Goal: Task Accomplishment & Management: Manage account settings

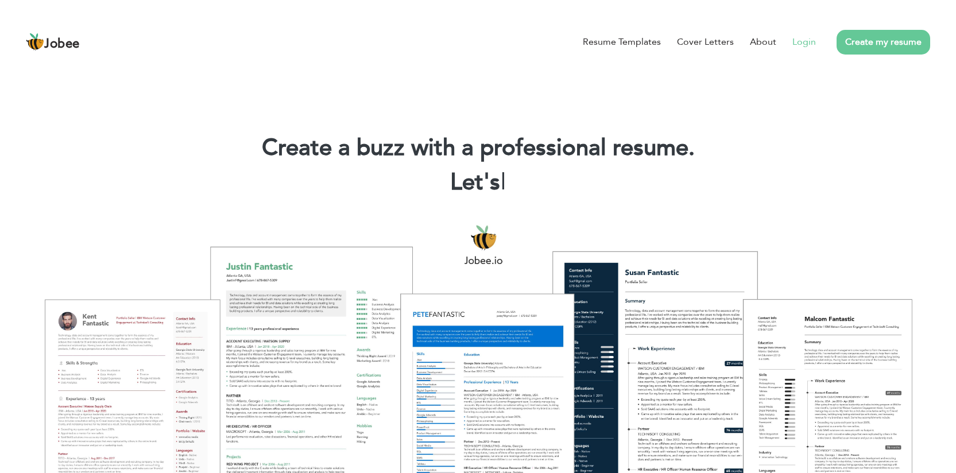
click at [808, 45] on link "Login" at bounding box center [804, 42] width 24 height 14
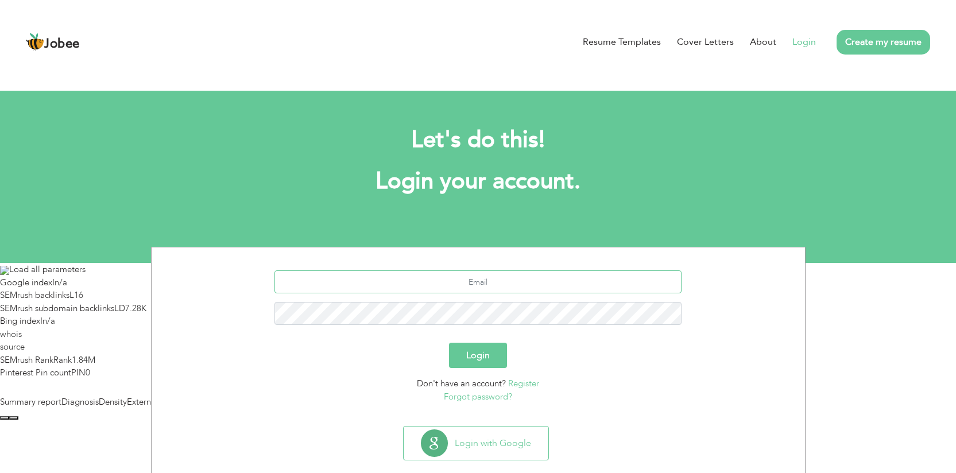
click at [512, 276] on input "text" at bounding box center [477, 281] width 407 height 23
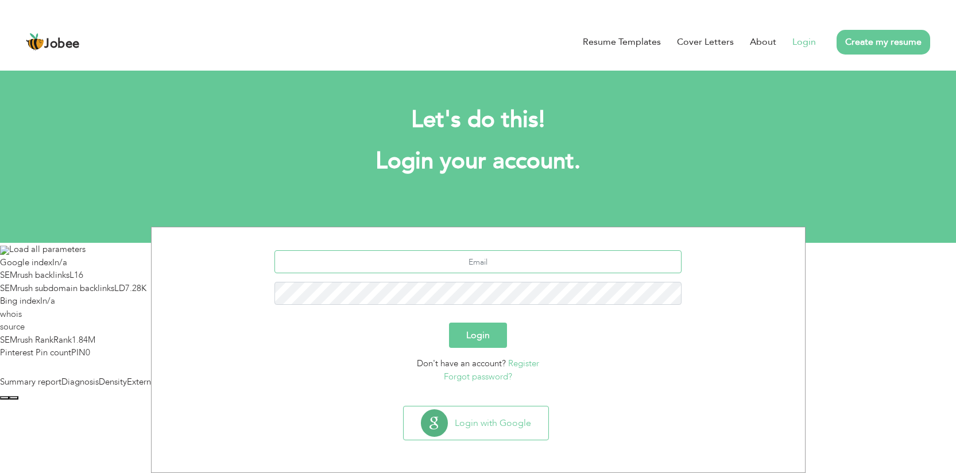
click at [479, 268] on input "text" at bounding box center [477, 261] width 407 height 23
type input "[EMAIL_ADDRESS][DOMAIN_NAME]"
click at [489, 336] on button "Login" at bounding box center [478, 335] width 58 height 25
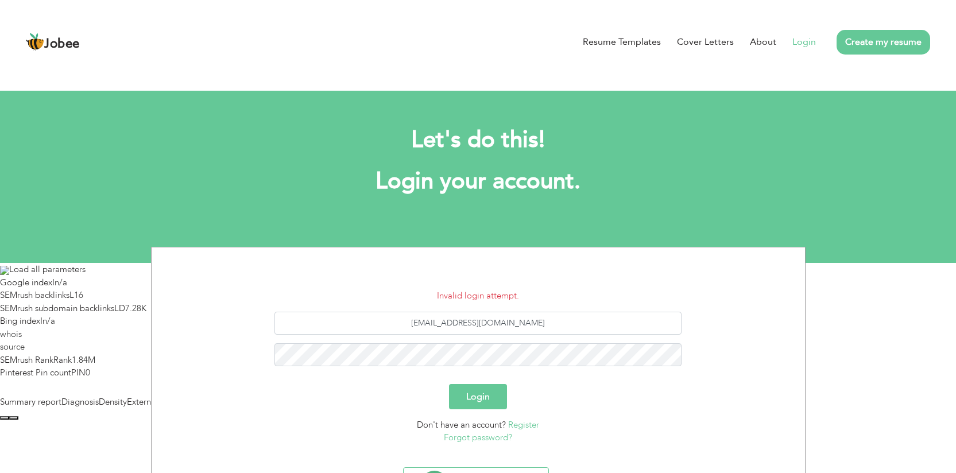
scroll to position [61, 0]
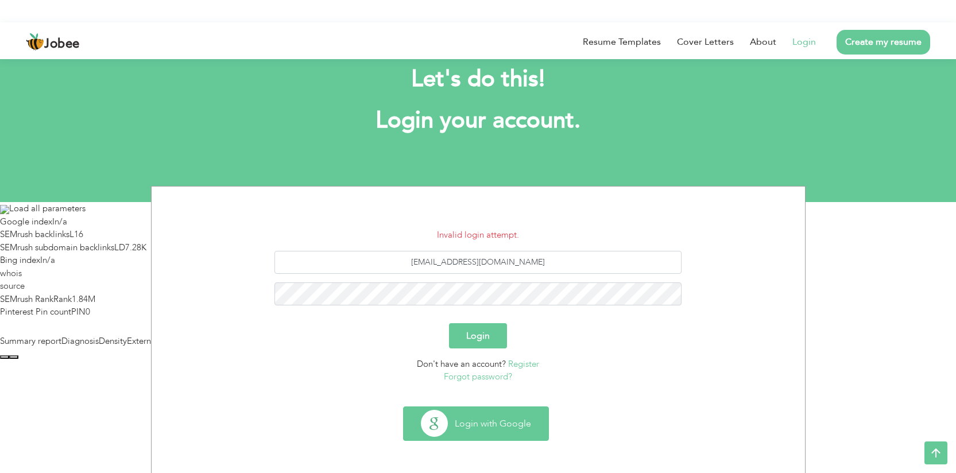
click at [484, 428] on button "Login with Google" at bounding box center [476, 423] width 145 height 33
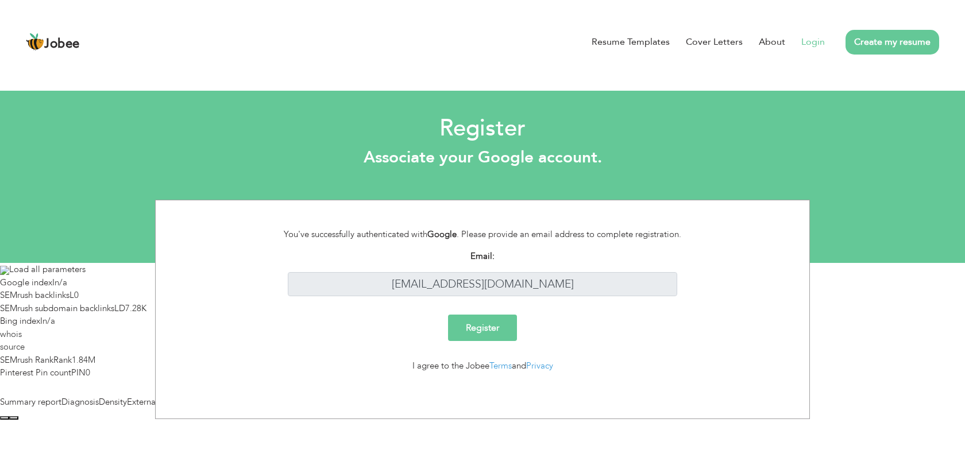
click at [818, 41] on link "Login" at bounding box center [813, 42] width 24 height 14
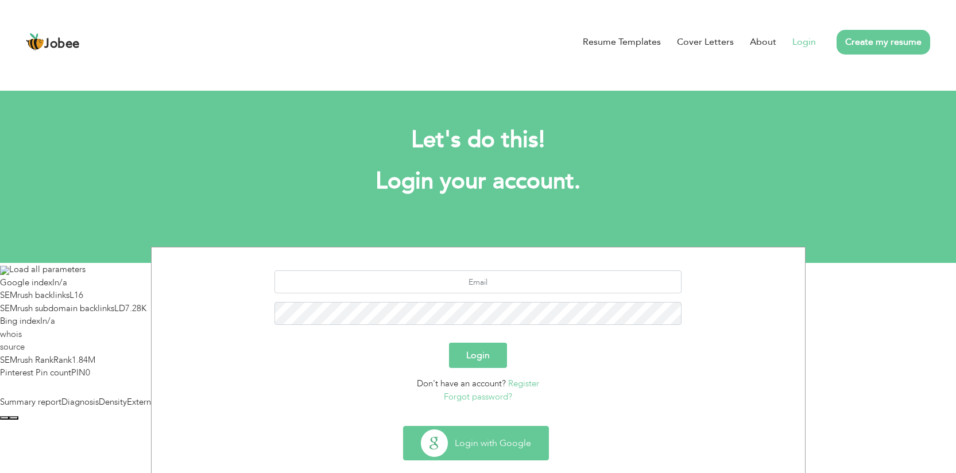
click at [484, 449] on button "Login with Google" at bounding box center [476, 443] width 145 height 33
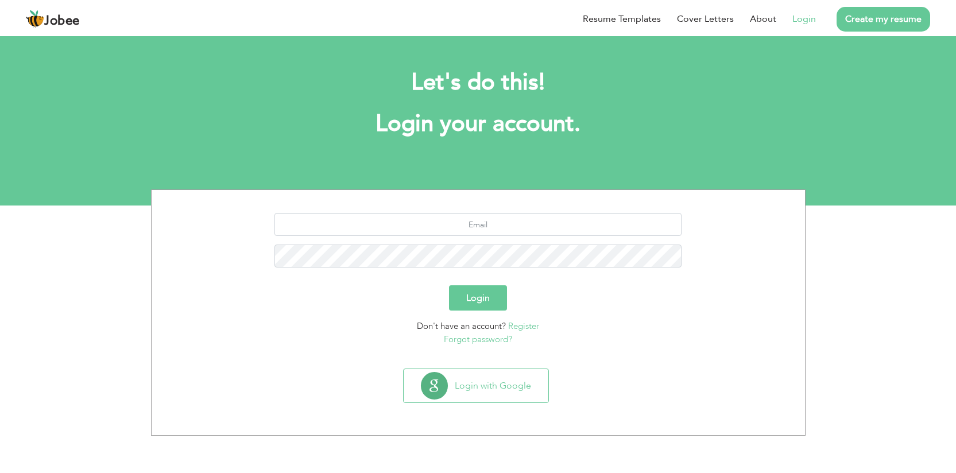
scroll to position [20, 0]
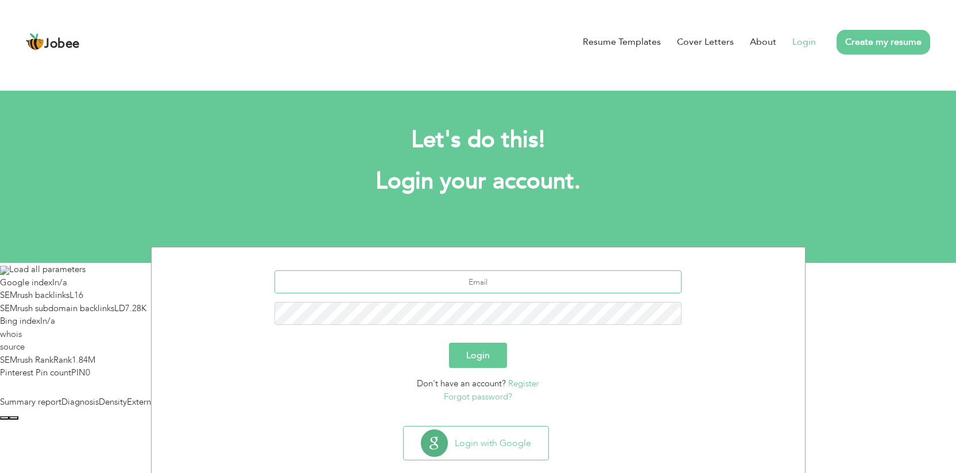
click at [460, 280] on input "text" at bounding box center [477, 281] width 407 height 23
click at [517, 441] on button "Login with Google" at bounding box center [476, 443] width 145 height 33
